Goal: Check status: Verify the current state of an ongoing process or item

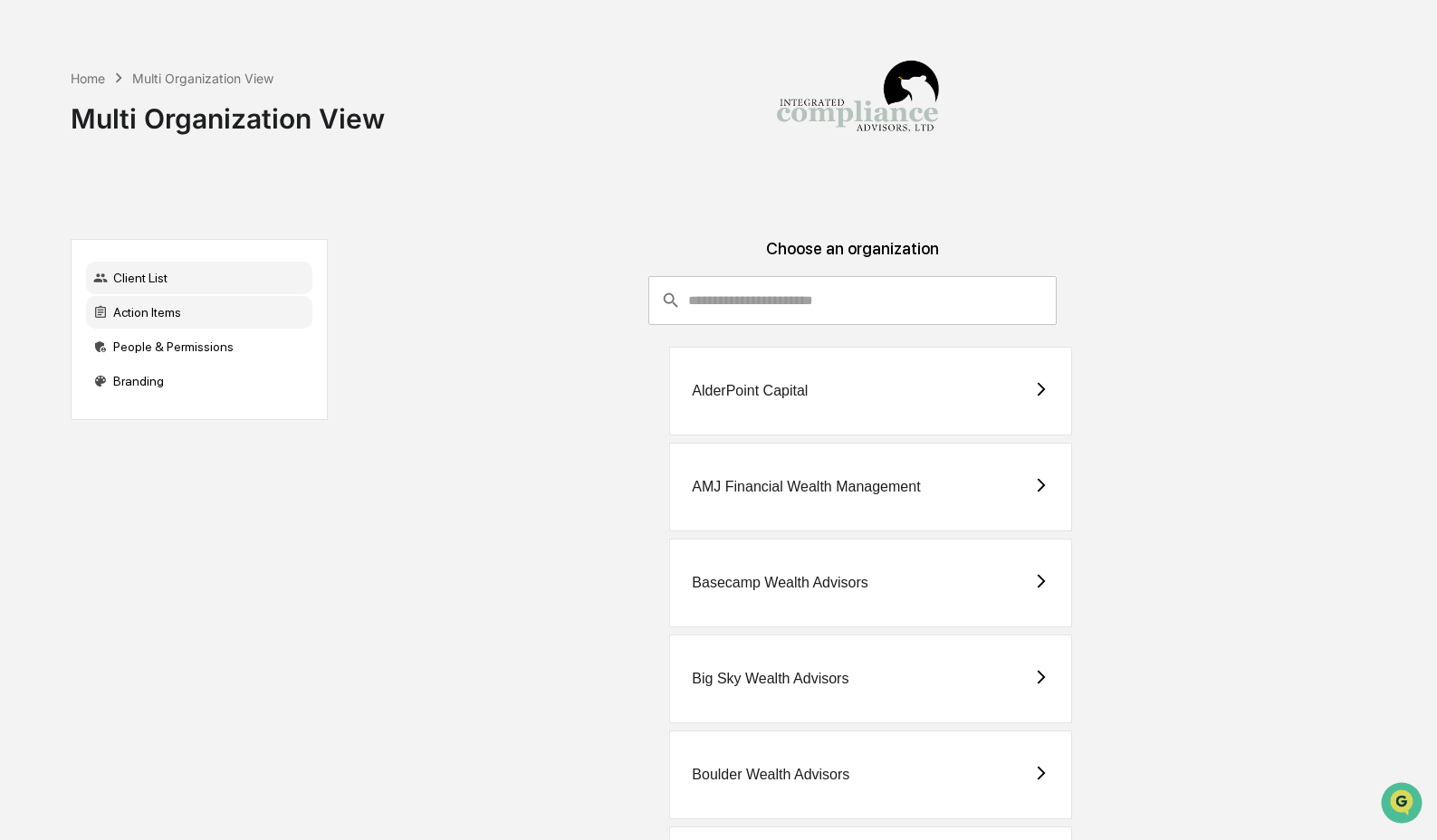
click at [187, 313] on div "Action Items" at bounding box center [199, 313] width 227 height 33
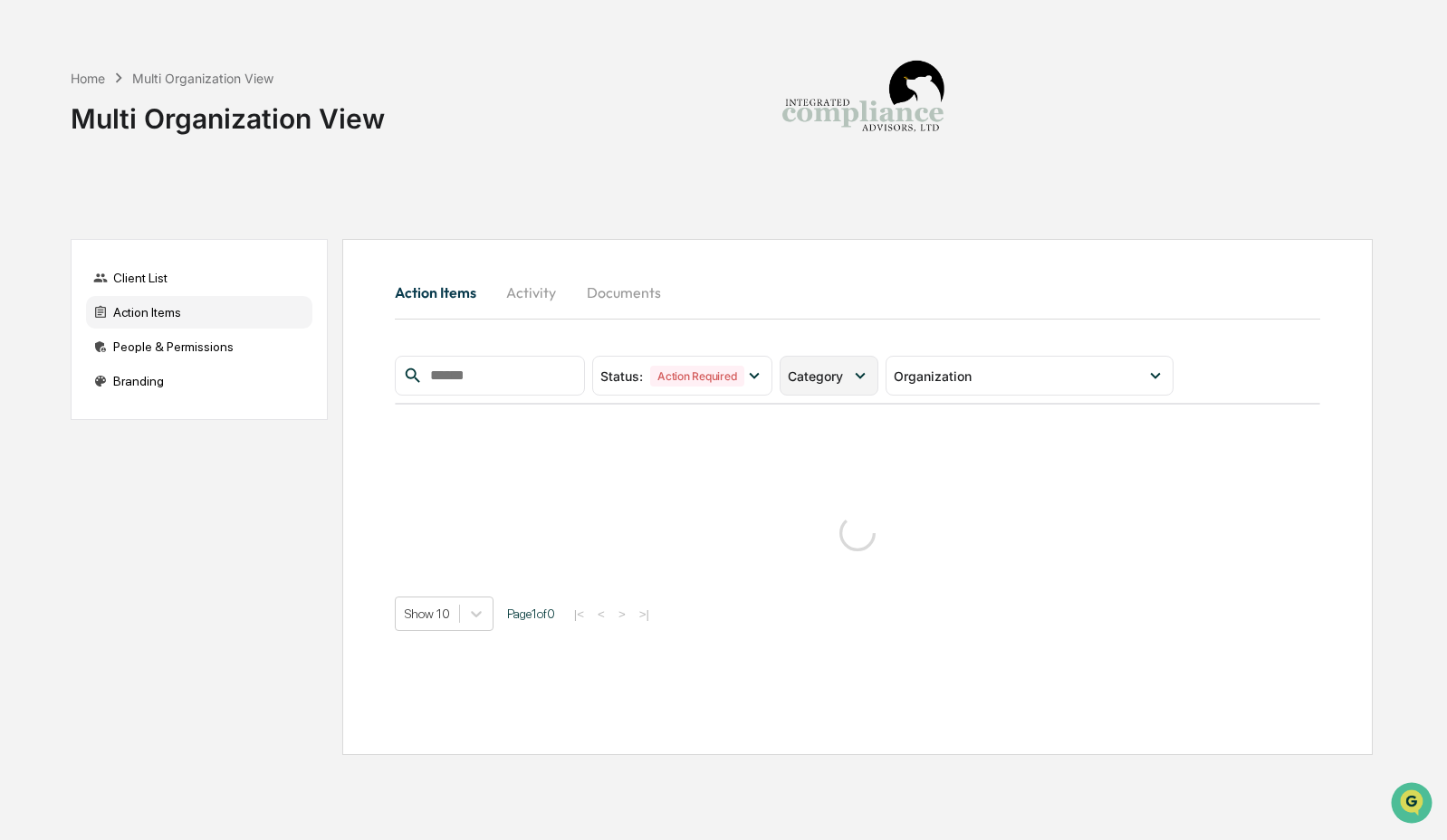
click at [843, 381] on span "Category" at bounding box center [816, 376] width 55 height 16
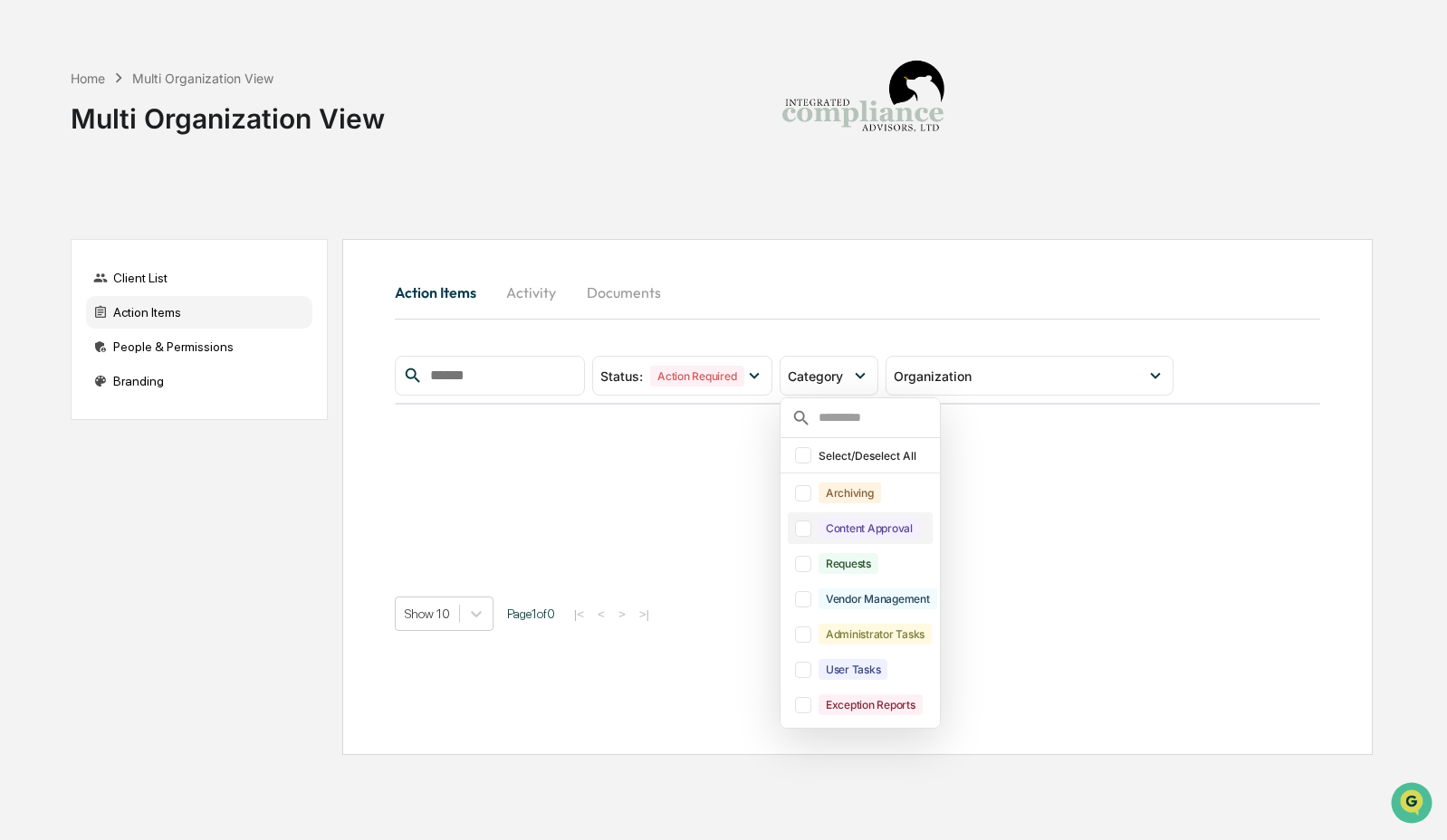
click at [845, 542] on div "Content Approval" at bounding box center [861, 528] width 145 height 32
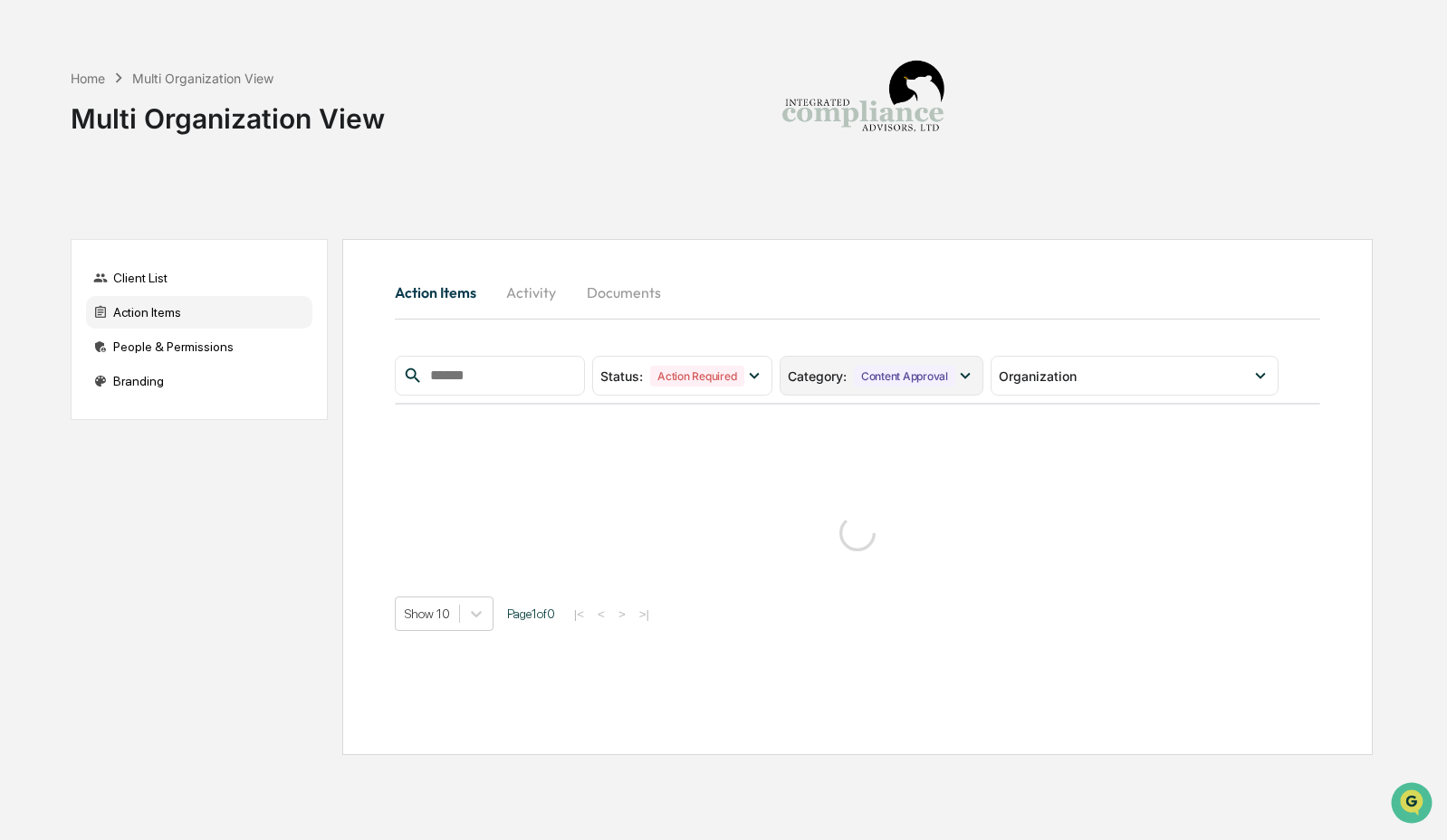
drag, startPoint x: 861, startPoint y: 377, endPoint x: 867, endPoint y: 390, distance: 14.3
click at [861, 377] on div "Content Approval" at bounding box center [905, 376] width 102 height 21
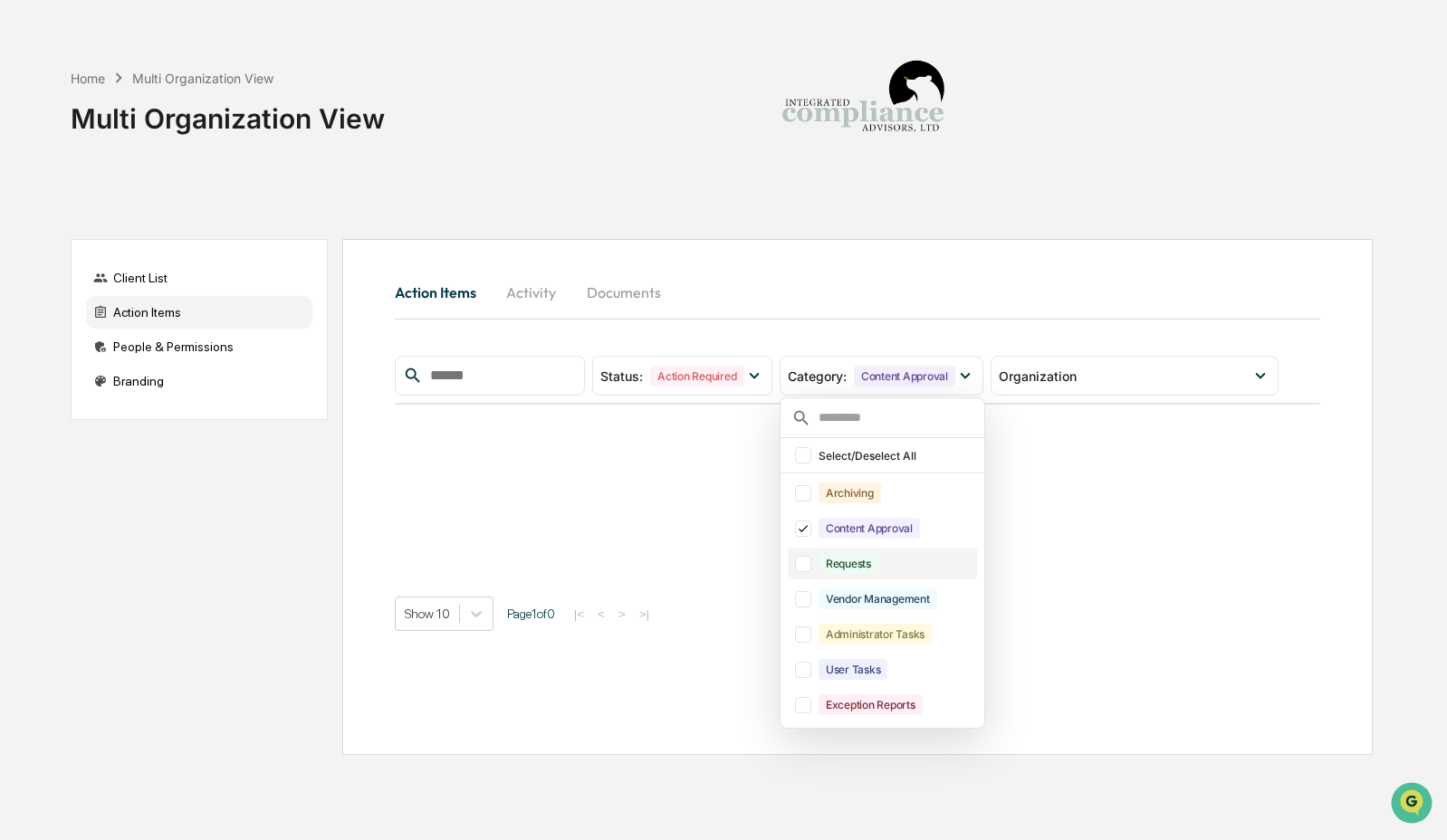
click at [890, 578] on div "Requests" at bounding box center [883, 563] width 189 height 32
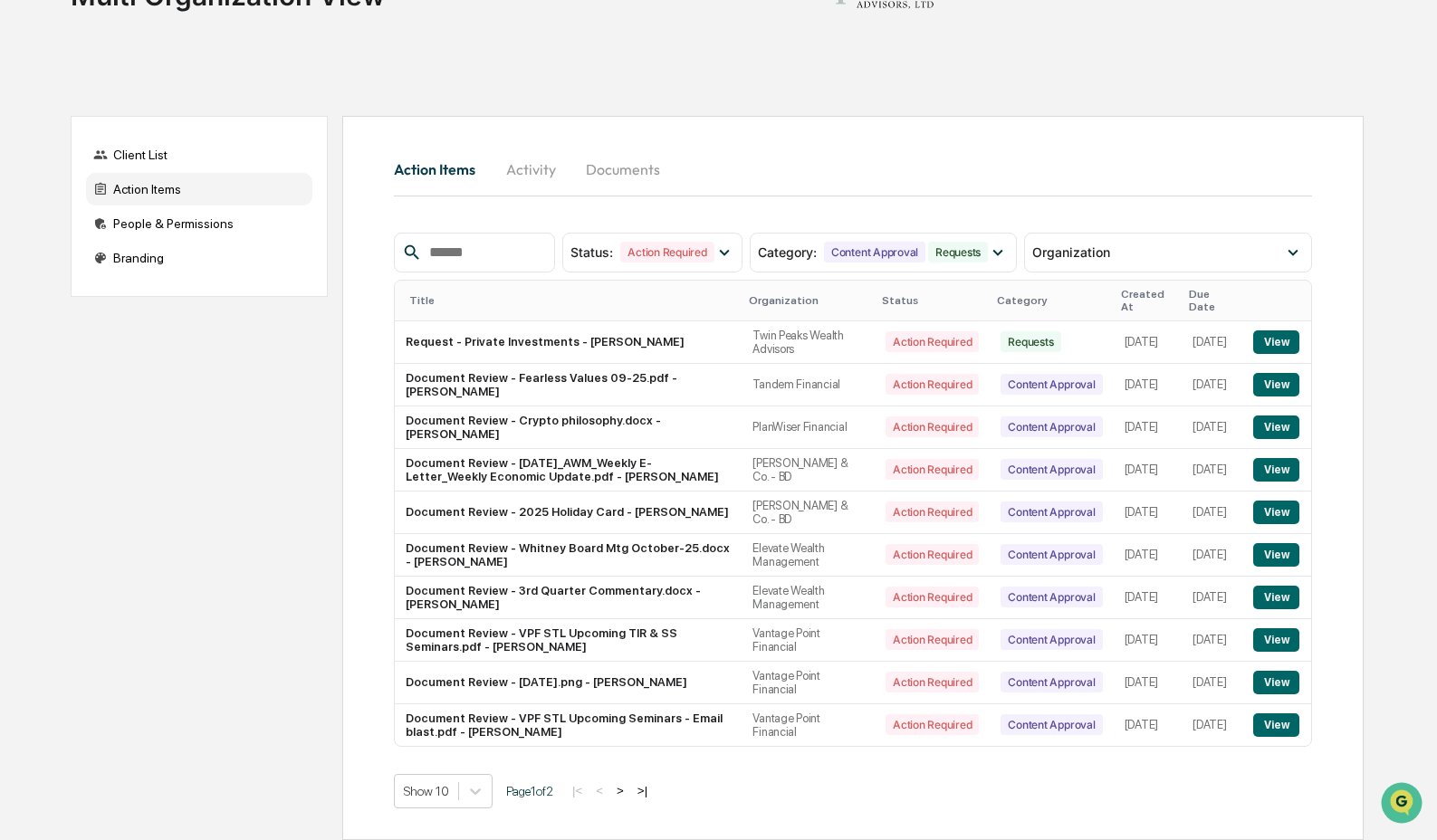
scroll to position [144, 0]
click at [629, 790] on button ">" at bounding box center [620, 790] width 18 height 16
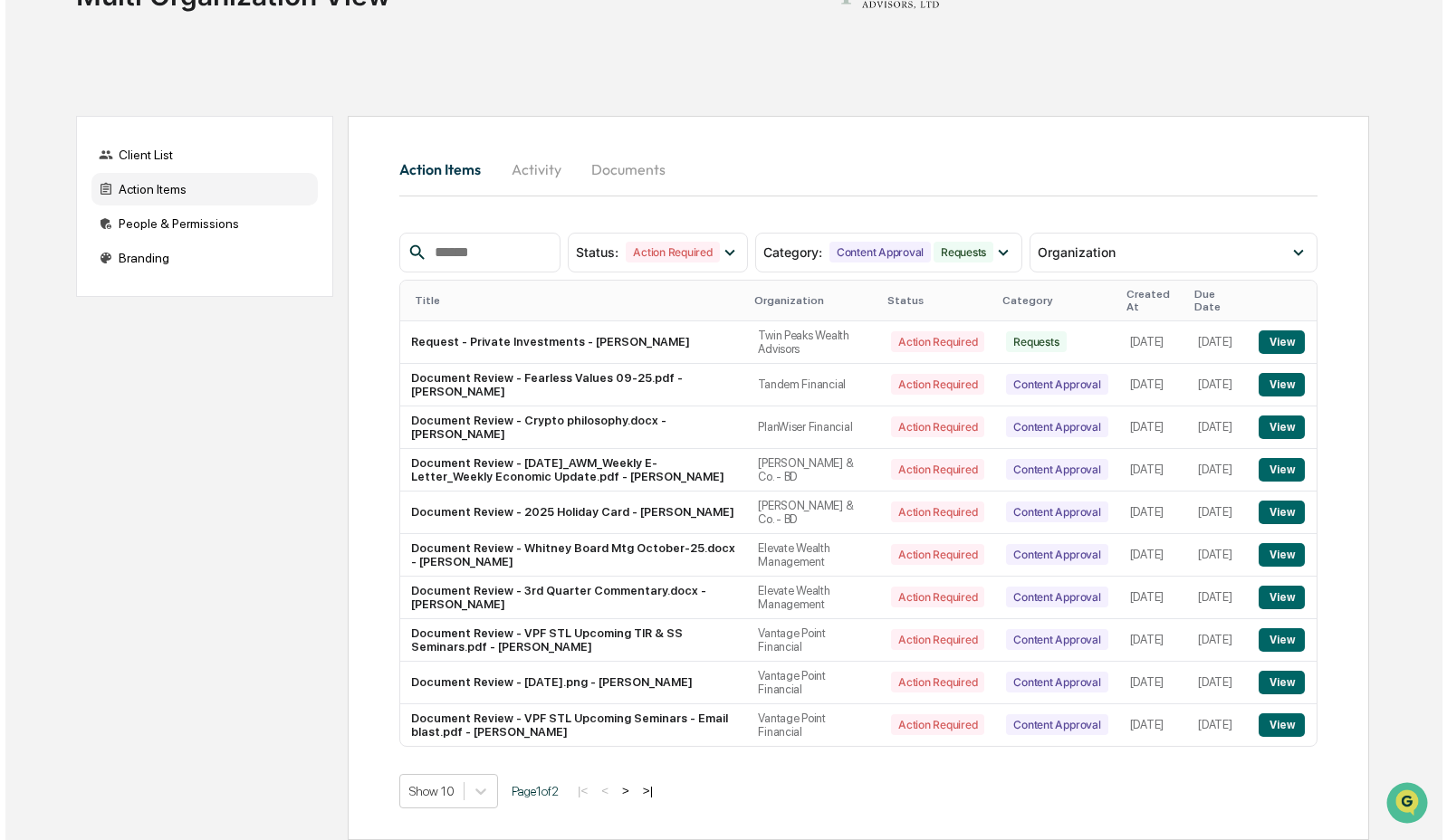
scroll to position [0, 0]
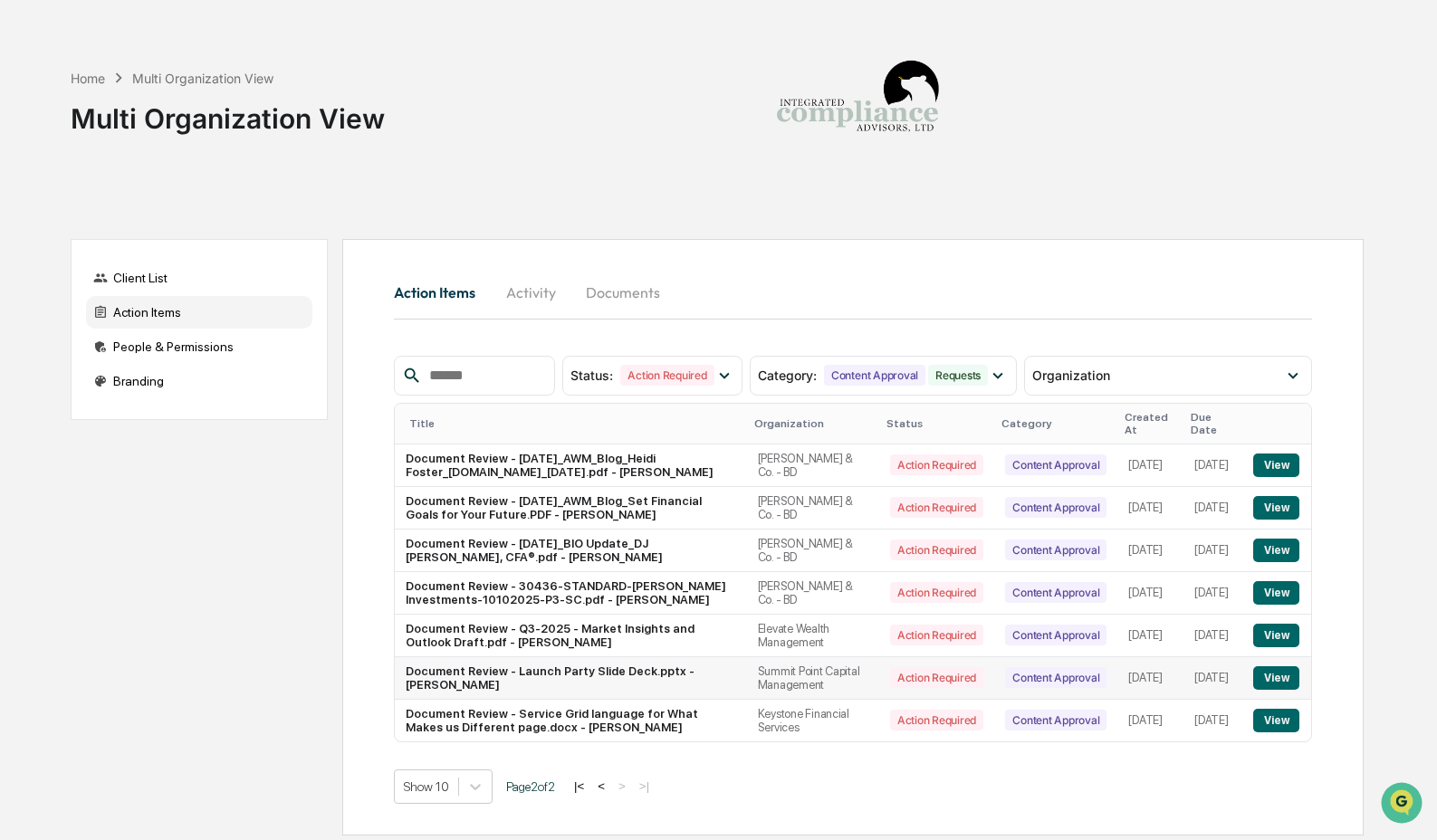
click at [1273, 690] on button "View" at bounding box center [1276, 679] width 46 height 24
